Goal: Check status: Check status

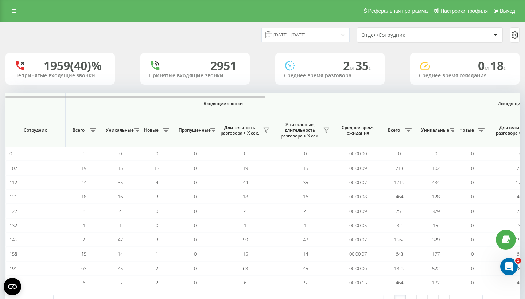
drag, startPoint x: 399, startPoint y: 13, endPoint x: 391, endPoint y: 40, distance: 28.0
click at [391, 40] on div "Отдел/Сотрудник" at bounding box center [429, 35] width 145 height 15
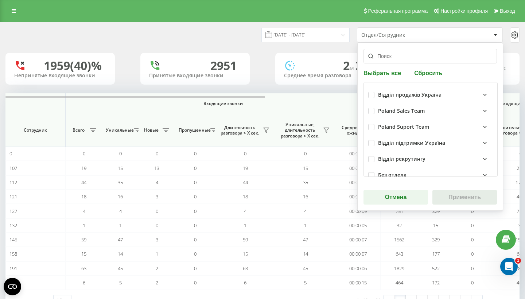
click at [369, 61] on input "text" at bounding box center [431, 56] width 134 height 15
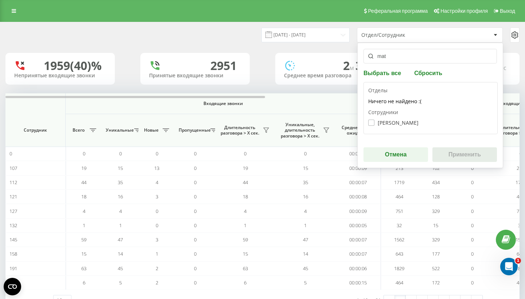
type input "mat"
click at [406, 121] on label "[PERSON_NAME]" at bounding box center [393, 123] width 50 height 6
checkbox input "true"
click at [451, 159] on button "Применить" at bounding box center [465, 154] width 65 height 15
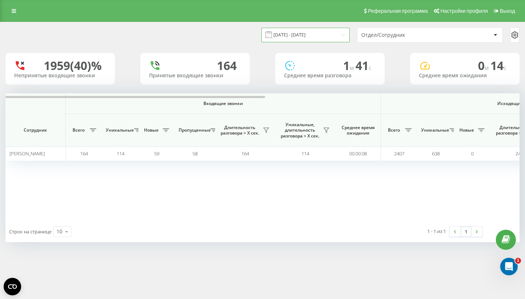
click at [341, 35] on input "[DATE] - [DATE]" at bounding box center [306, 35] width 88 height 14
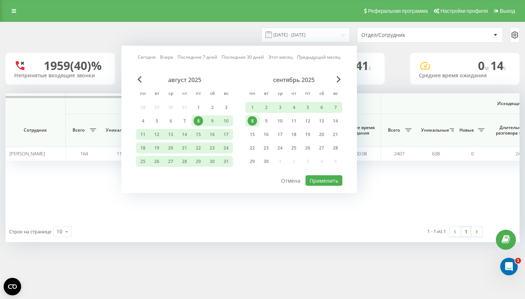
click at [154, 58] on link "Сегодня" at bounding box center [147, 57] width 18 height 7
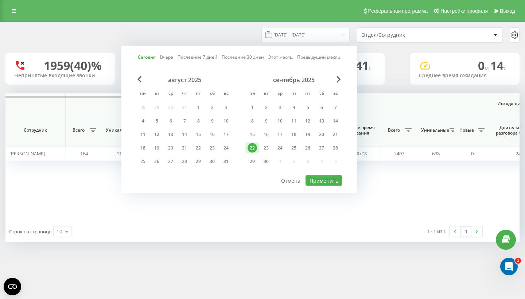
click at [316, 172] on div "август 2025 пн вт ср чт пт сб вс 28 29 30 31 1 2 3 4 5 6 7 8 9 10 11 12 13 14 1…" at bounding box center [239, 125] width 206 height 98
click at [311, 182] on button "Применить" at bounding box center [324, 180] width 37 height 11
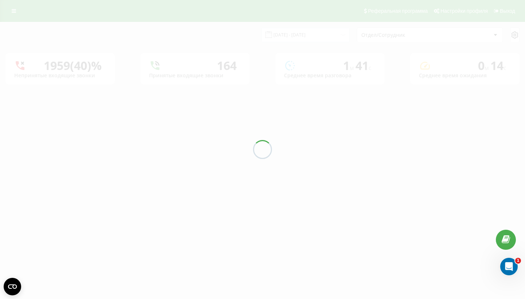
type input "[DATE] - [DATE]"
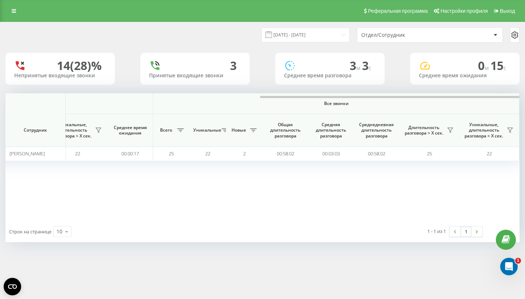
click at [419, 41] on div "Отдел/Сотрудник" at bounding box center [429, 35] width 145 height 15
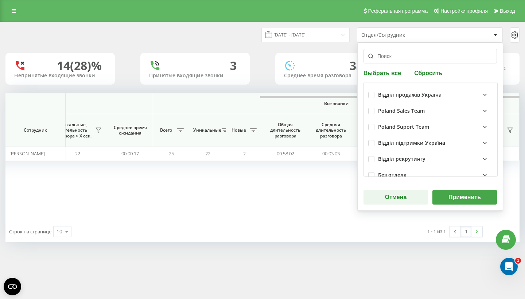
click at [399, 53] on input "text" at bounding box center [431, 56] width 134 height 15
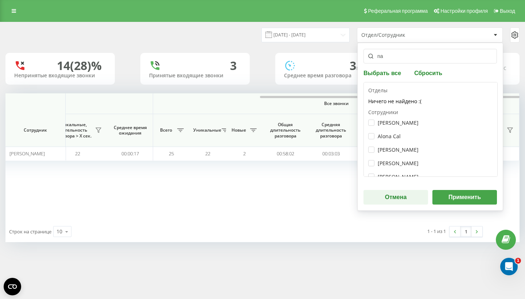
type input "nat"
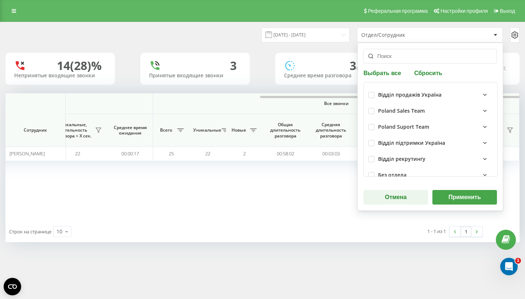
type input "n"
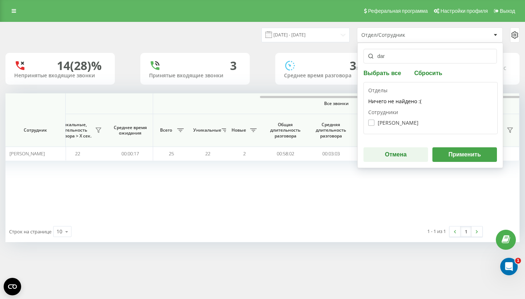
type input "dar"
click at [407, 120] on label "[PERSON_NAME]" at bounding box center [393, 123] width 50 height 6
checkbox input "true"
click at [468, 155] on button "Применить" at bounding box center [465, 154] width 65 height 15
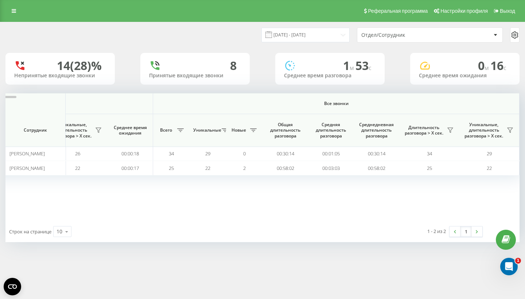
click at [419, 42] on div "Отдел/Сотрудник" at bounding box center [429, 35] width 145 height 15
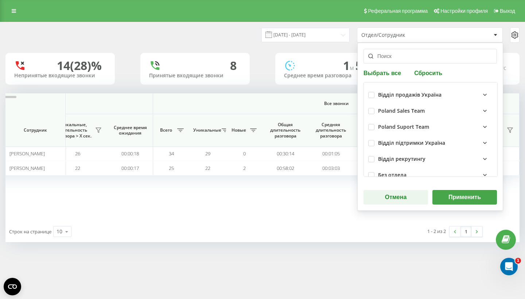
click at [416, 38] on div "Отдел/Сотрудник" at bounding box center [429, 35] width 145 height 15
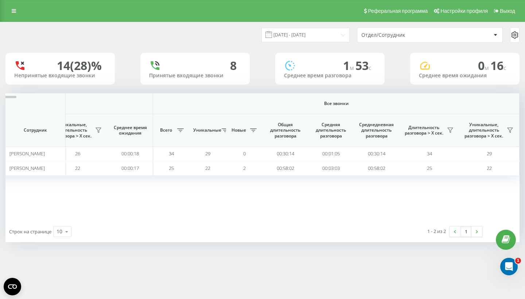
click at [416, 38] on div "Отдел/Сотрудник" at bounding box center [429, 35] width 145 height 15
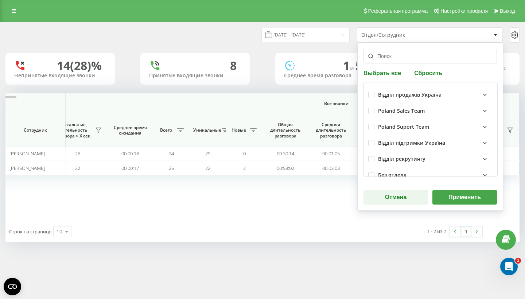
click at [404, 50] on input "text" at bounding box center [431, 56] width 134 height 15
type input "n"
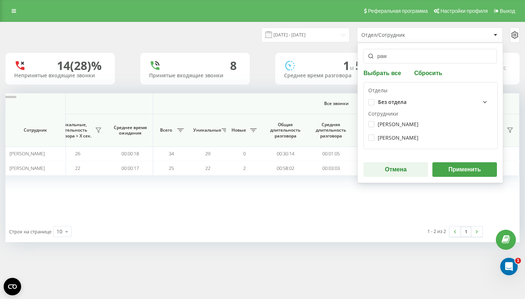
type input "pawe"
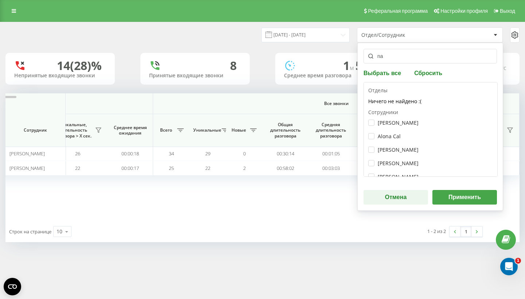
type input "n"
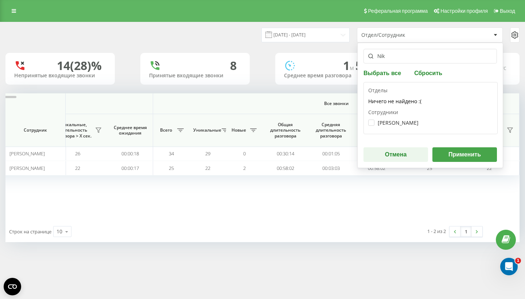
type input "Nik"
click at [433, 123] on div "[PERSON_NAME]" at bounding box center [430, 122] width 125 height 13
click at [419, 123] on label "[PERSON_NAME]" at bounding box center [393, 123] width 50 height 6
checkbox input "true"
click at [476, 158] on button "Применить" at bounding box center [465, 154] width 65 height 15
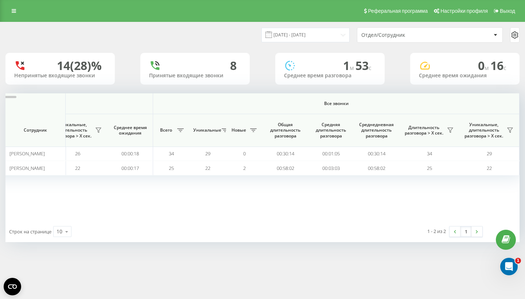
click at [398, 36] on div "Отдел/Сотрудник" at bounding box center [404, 35] width 87 height 6
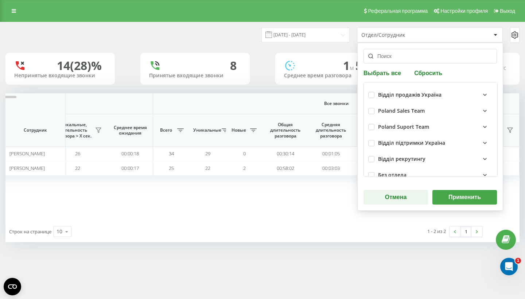
click at [410, 63] on div "Выбрать все Сбросить Відділ продажів Україна [GEOGRAPHIC_DATA] Sales Team Polan…" at bounding box center [430, 127] width 146 height 168
click at [410, 62] on input "text" at bounding box center [431, 56] width 134 height 15
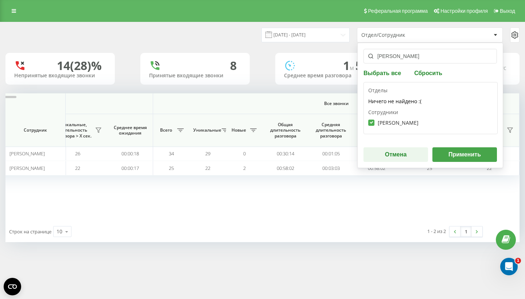
type input "nik"
